Goal: Check status: Check status

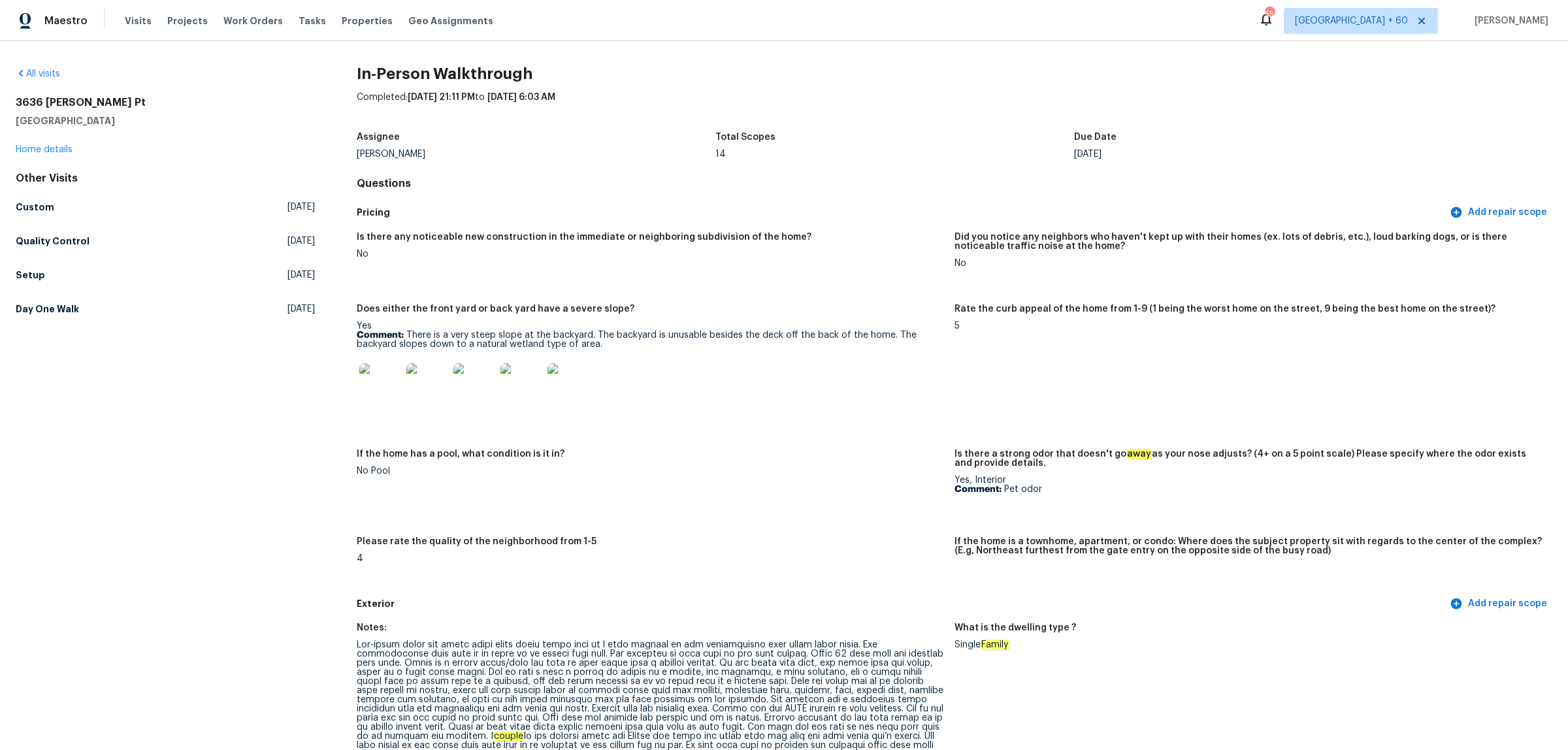
scroll to position [490, 0]
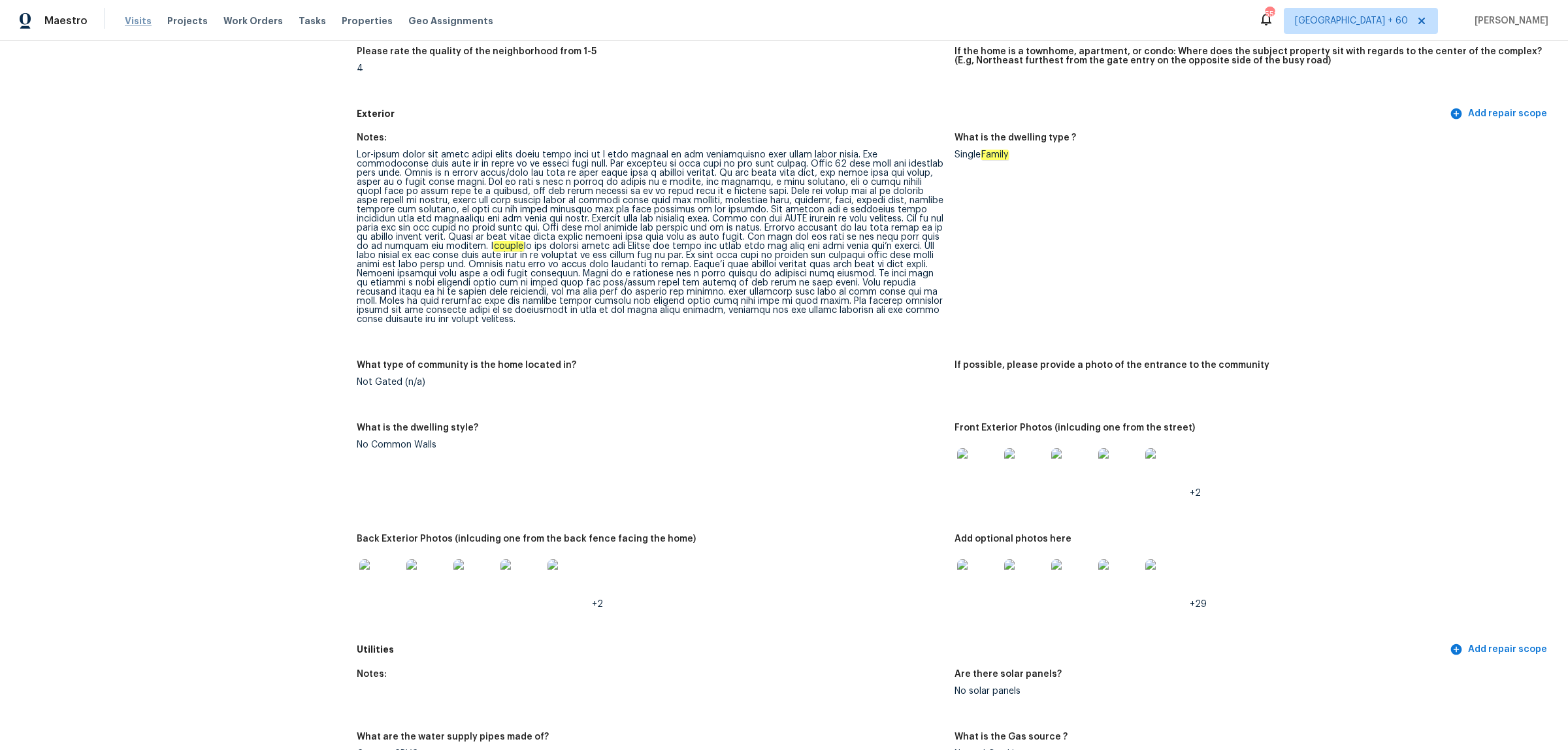
click at [135, 22] on span "Visits" at bounding box center [138, 21] width 27 height 13
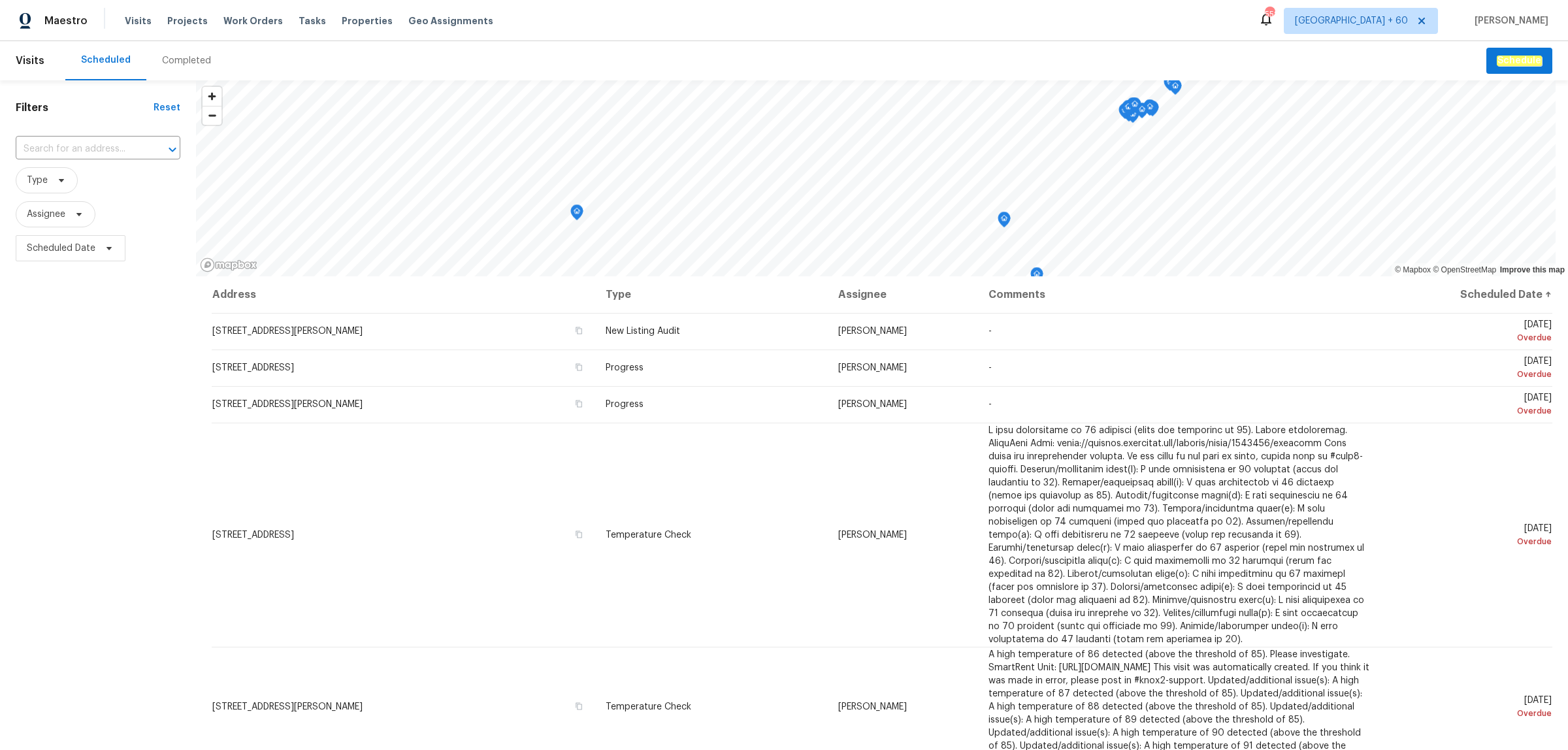
click at [180, 69] on div "Completed" at bounding box center [186, 60] width 80 height 39
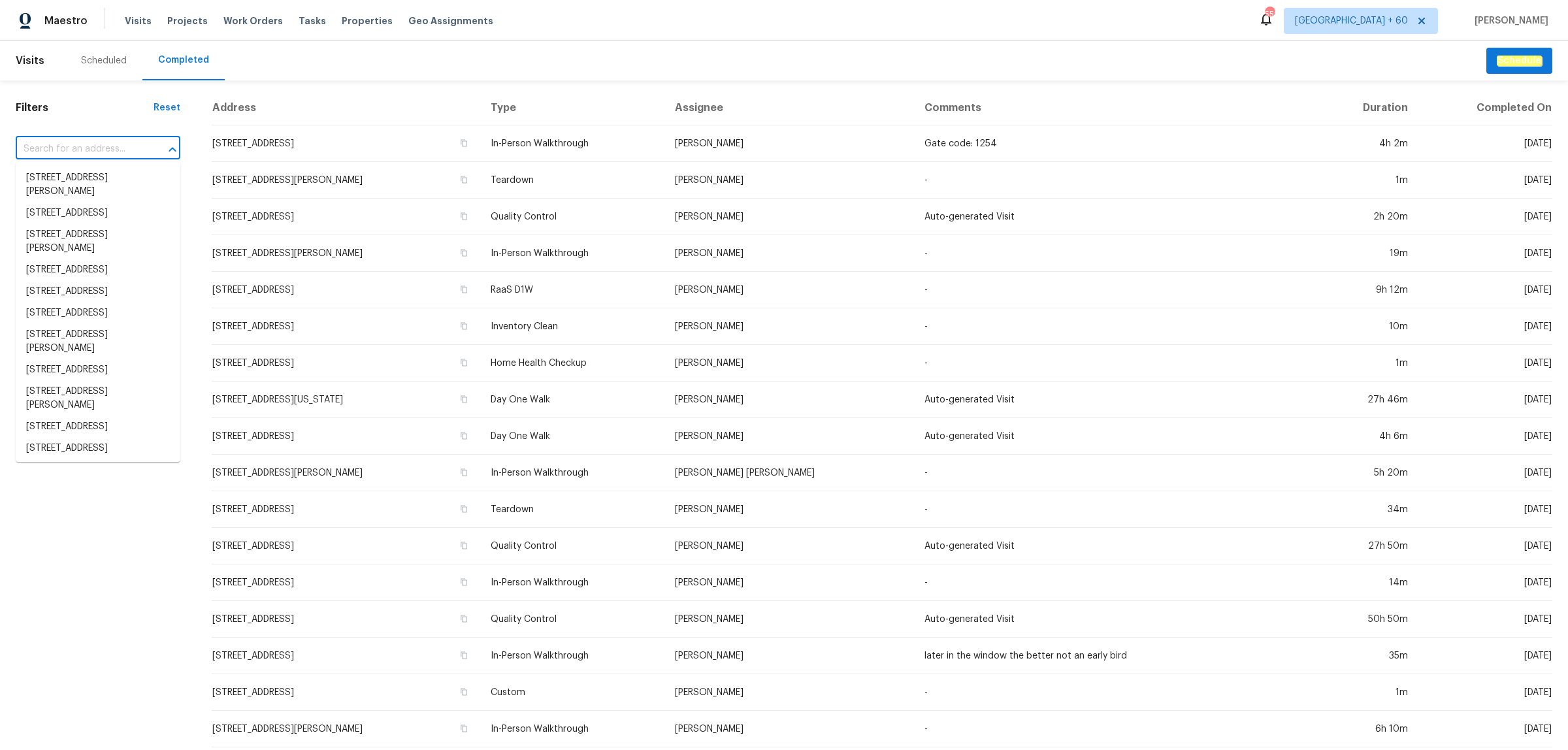
click at [98, 149] on input "text" at bounding box center [79, 149] width 128 height 20
paste input "[STREET_ADDRESS][PERSON_NAME]"
type input "[STREET_ADDRESS][PERSON_NAME]"
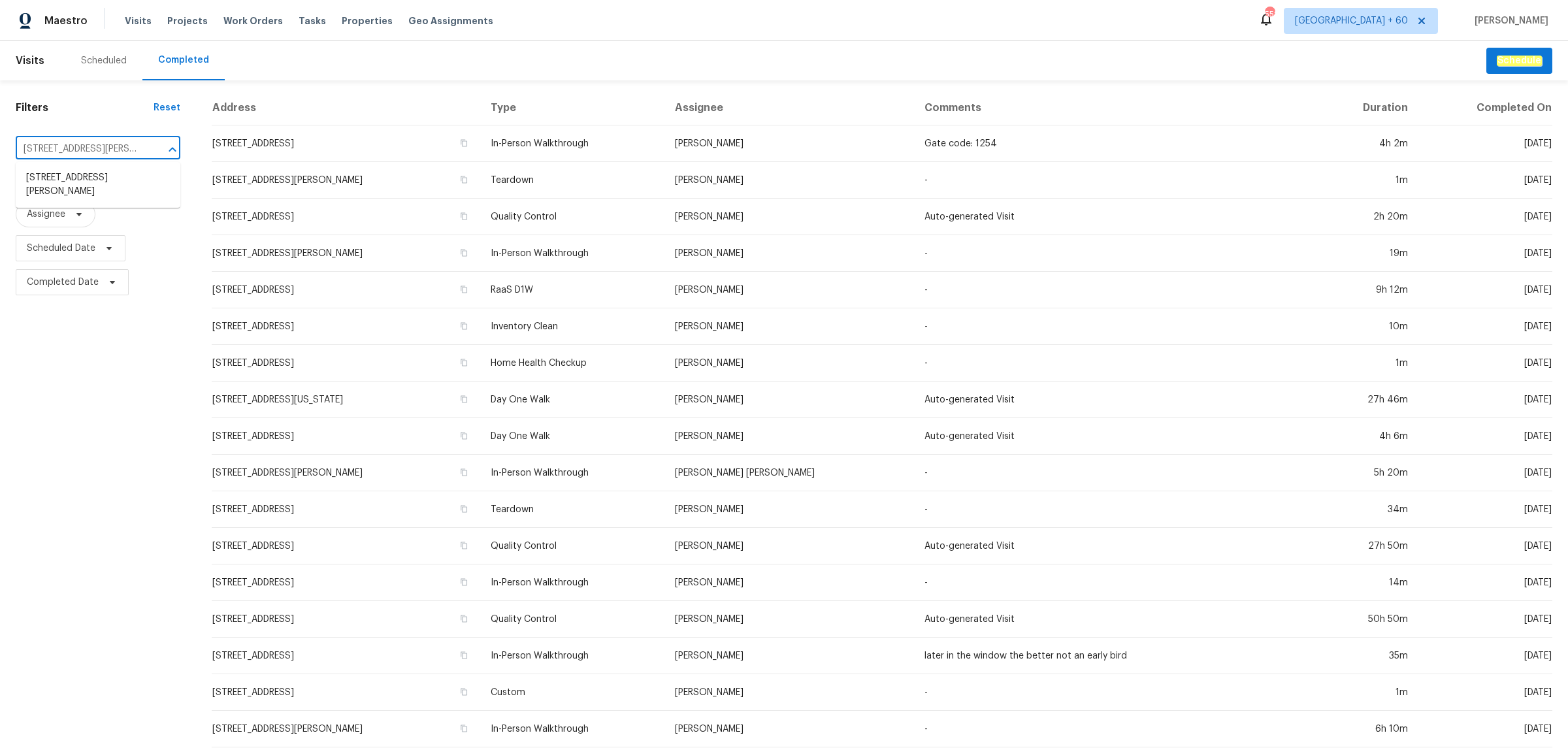
scroll to position [0, 60]
click at [98, 171] on li "[STREET_ADDRESS][PERSON_NAME]" at bounding box center [97, 184] width 164 height 35
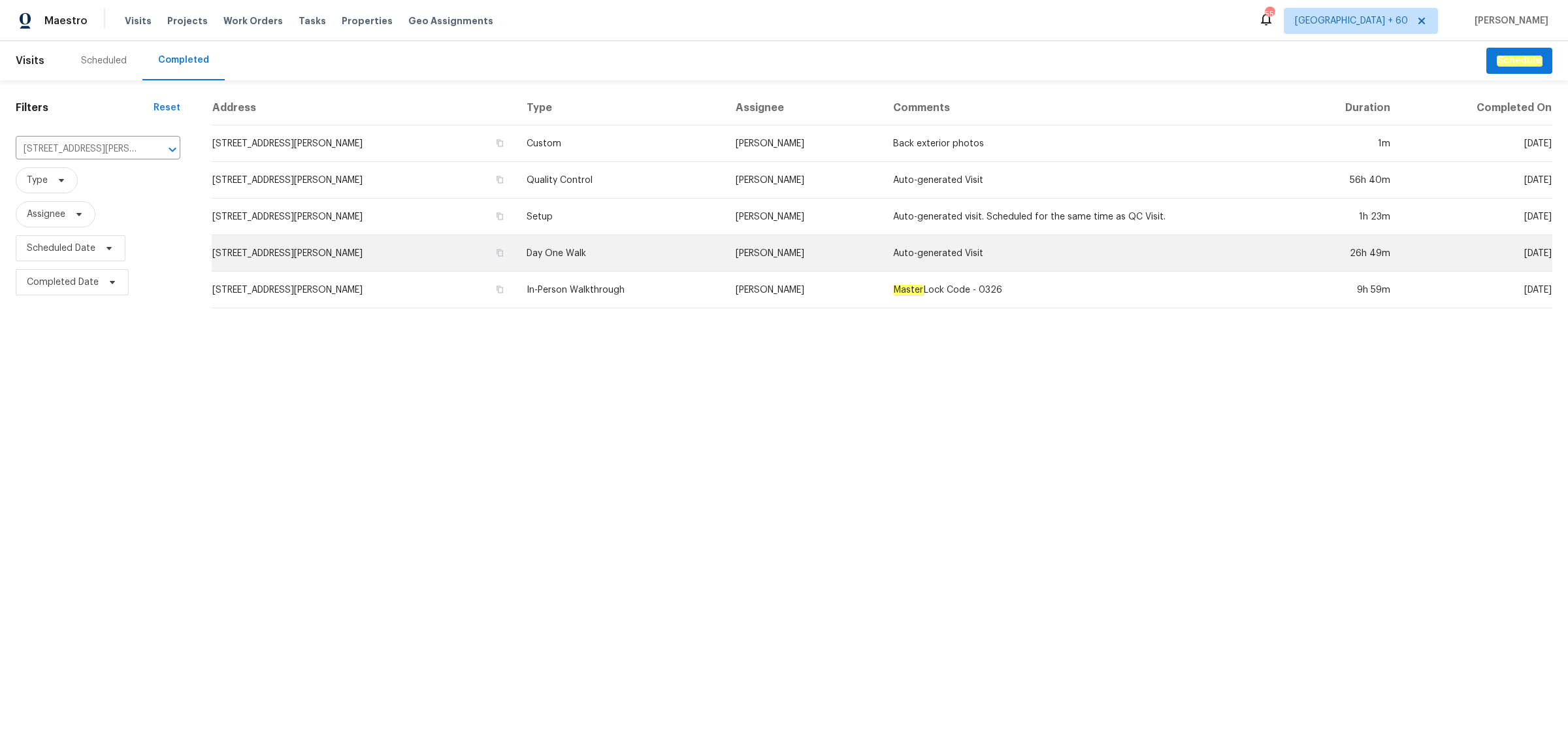
click at [591, 256] on td "Day One Walk" at bounding box center [621, 254] width 209 height 37
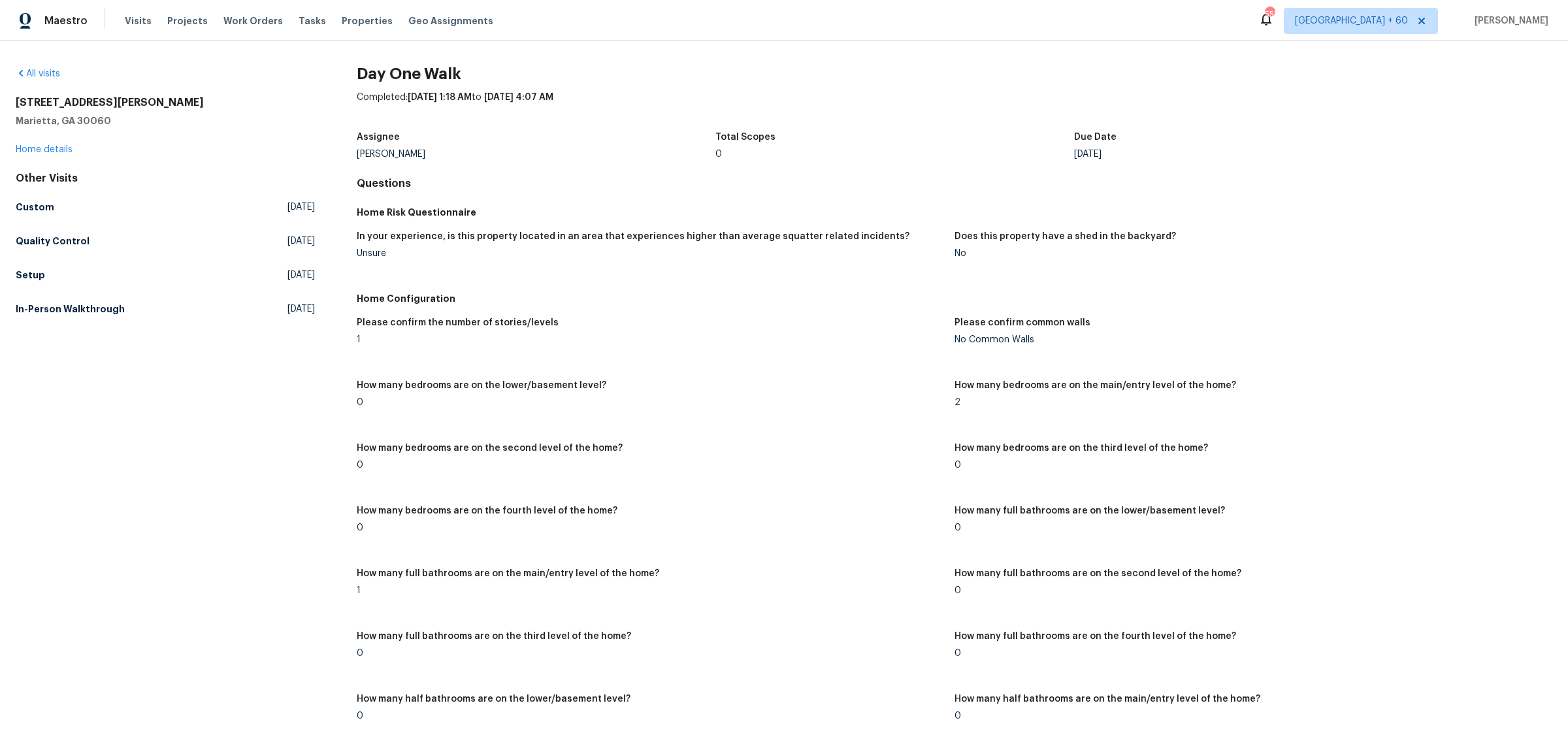
scroll to position [1935, 0]
